Goal: Find specific fact

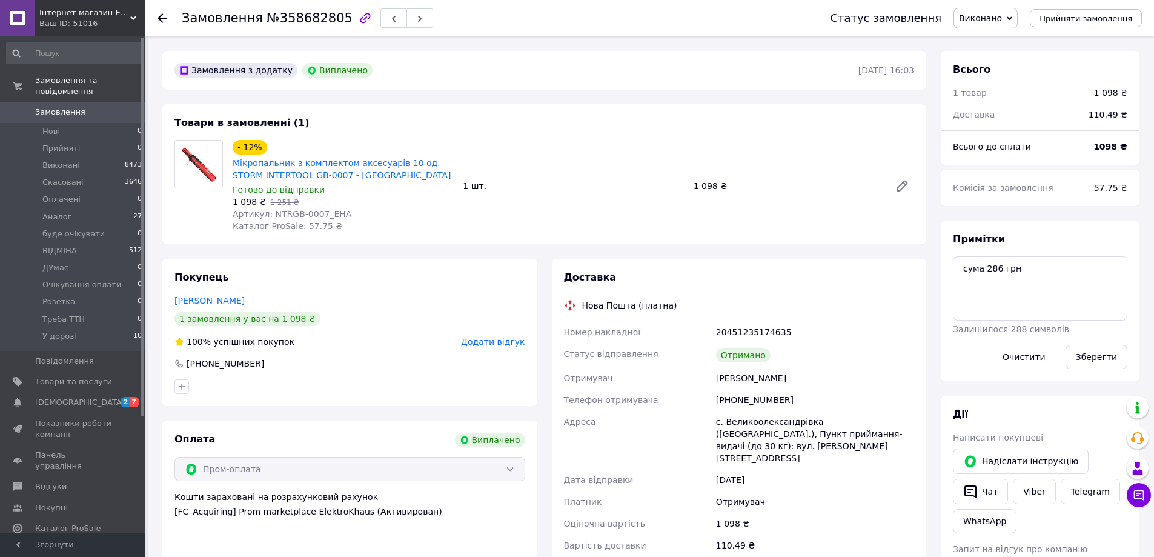
scroll to position [63, 0]
click at [239, 164] on link "Мікропальник з комплектом аксесуарів 10 од. STORM INTERTOOL GB-0007 - [GEOGRAPH…" at bounding box center [342, 169] width 219 height 22
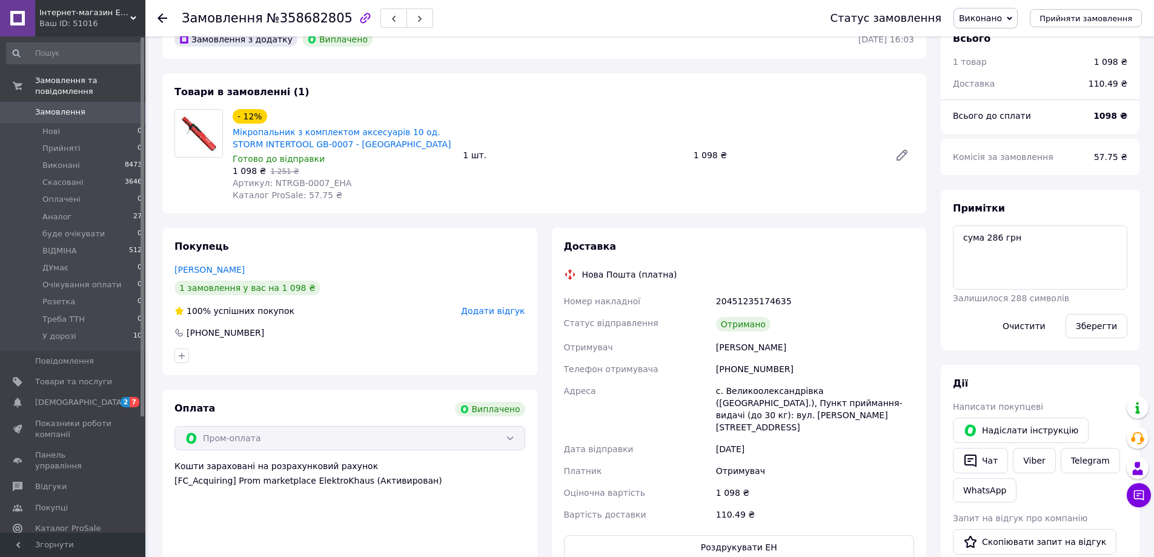
scroll to position [61, 0]
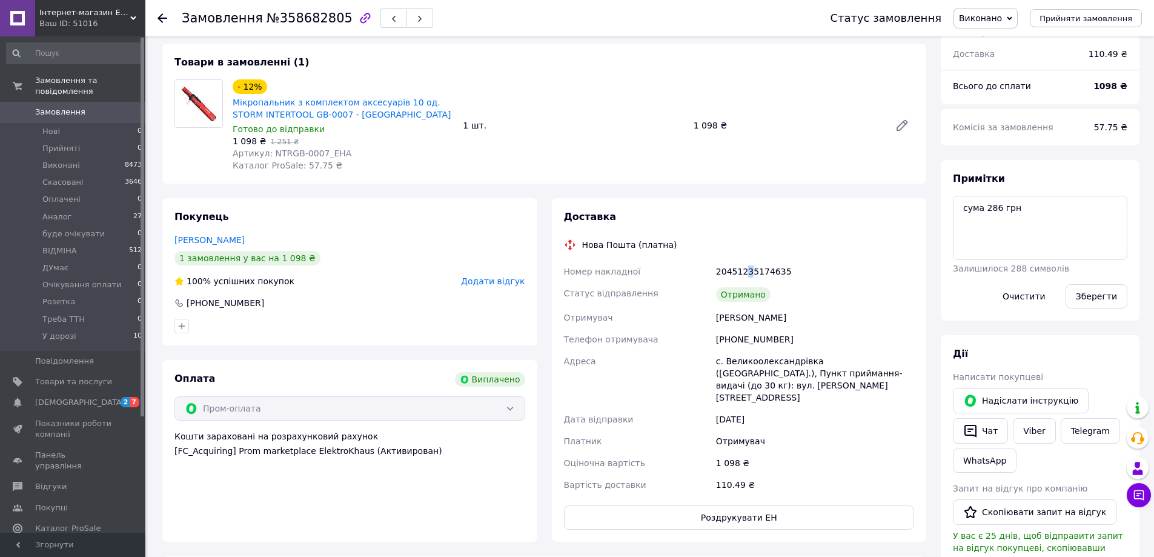
click at [745, 269] on div "20451235174635" at bounding box center [814, 271] width 203 height 22
click at [770, 269] on div "20451235174635" at bounding box center [814, 271] width 203 height 22
copy div "20451235174635"
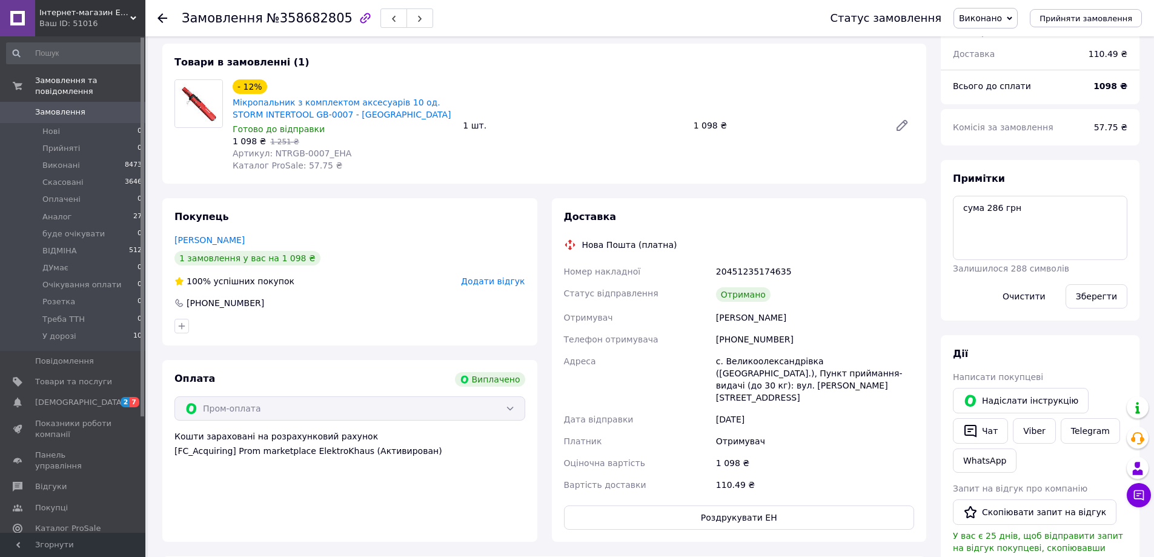
click at [1111, 87] on b "1098 ₴" at bounding box center [1110, 86] width 34 height 10
copy b "1098"
